Goal: Obtain resource: Obtain resource

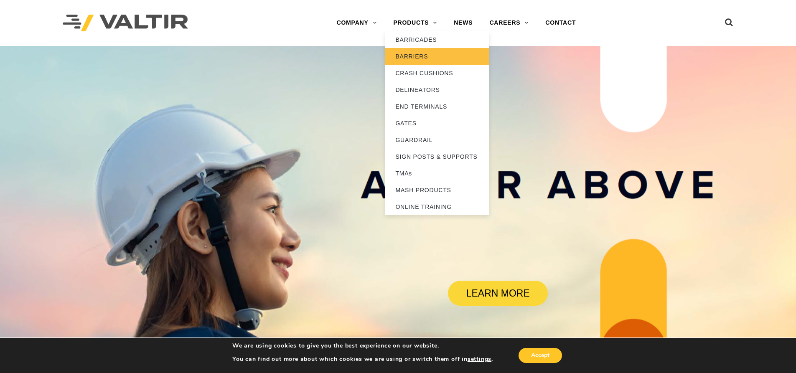
click at [413, 56] on link "BARRIERS" at bounding box center [437, 56] width 104 height 17
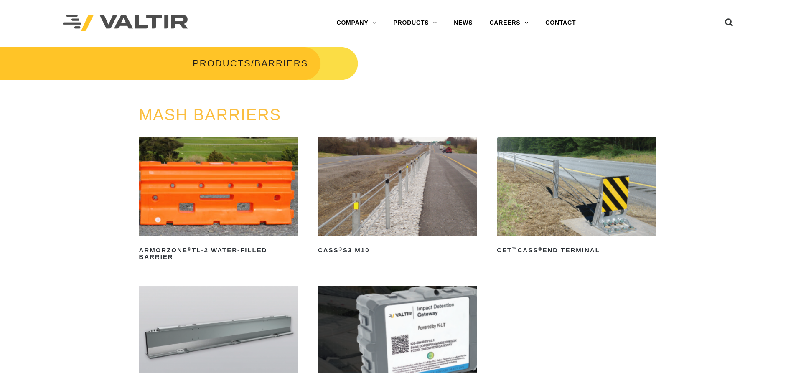
click at [576, 177] on img at bounding box center [576, 186] width 159 height 99
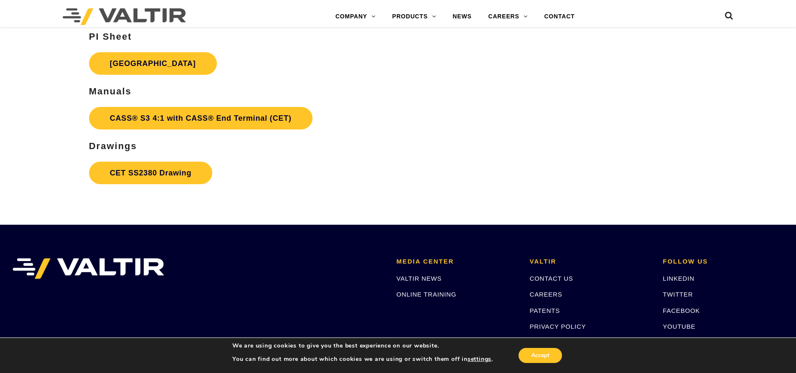
scroll to position [2842, 0]
click at [172, 118] on link "CASS® S3 4:1 with CASS® End Terminal (CET)" at bounding box center [201, 118] width 224 height 23
click at [163, 173] on link "CET SS2380 Drawing" at bounding box center [150, 172] width 123 height 23
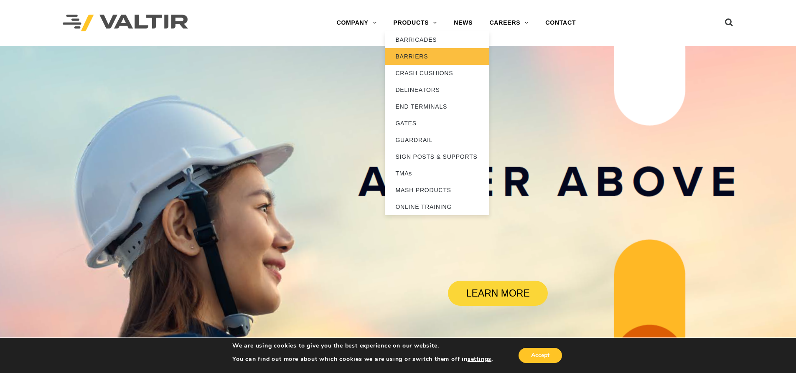
click at [416, 55] on link "BARRIERS" at bounding box center [437, 56] width 104 height 17
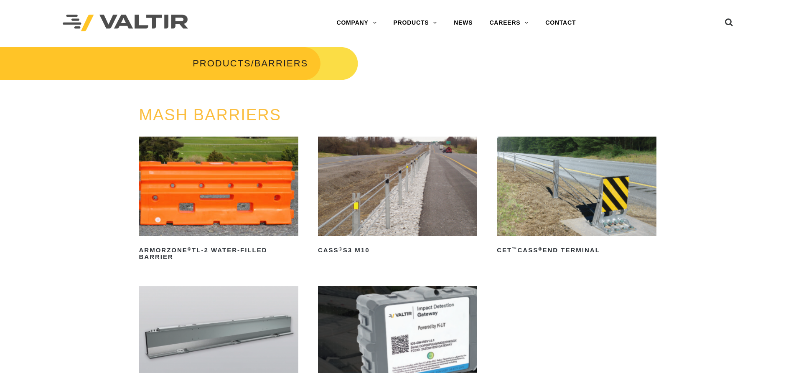
click at [540, 189] on img at bounding box center [576, 186] width 159 height 99
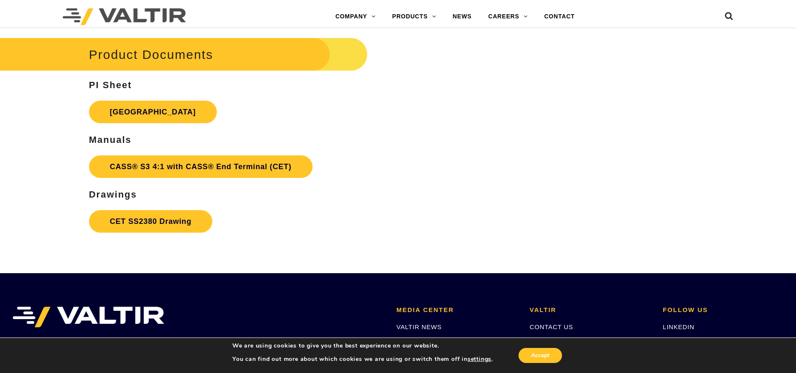
scroll to position [2800, 0]
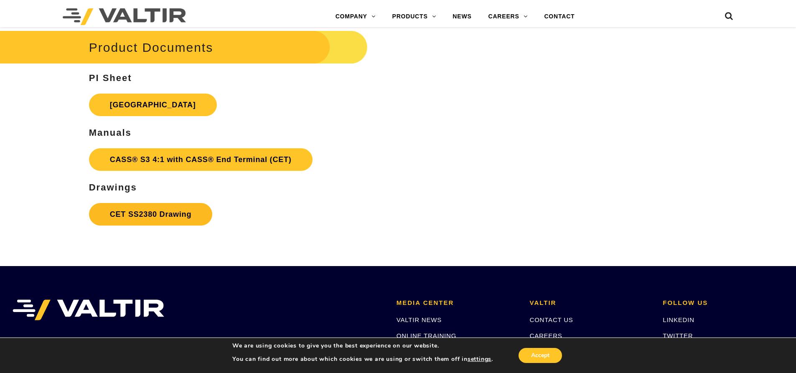
click at [171, 215] on link "CET SS2380 Drawing" at bounding box center [150, 214] width 123 height 23
